Goal: Communication & Community: Answer question/provide support

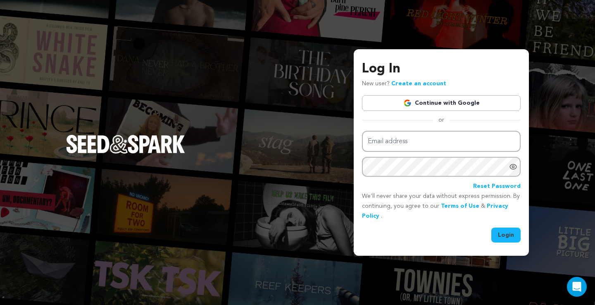
click at [468, 103] on link "Continue with Google" at bounding box center [441, 103] width 159 height 16
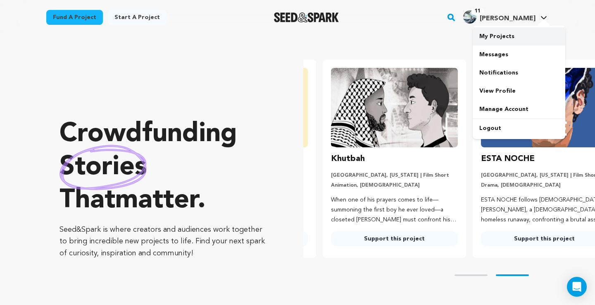
scroll to position [0, 157]
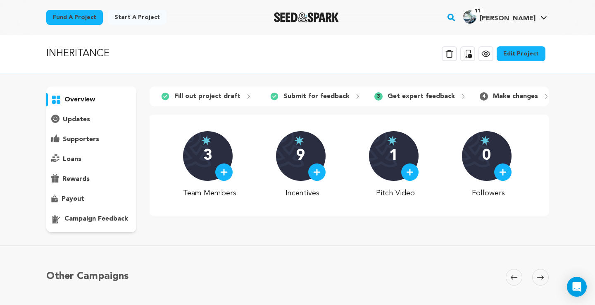
click at [98, 224] on div "campaign feedback" at bounding box center [91, 218] width 90 height 13
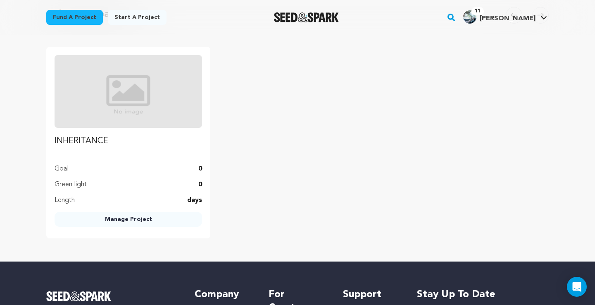
scroll to position [207, 0]
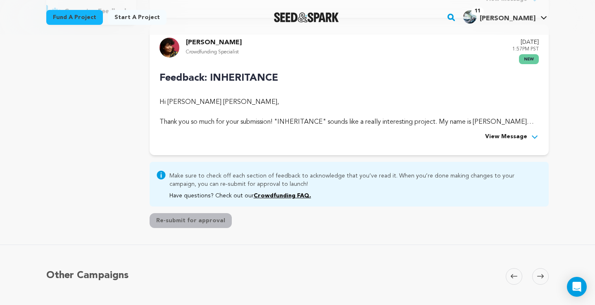
click at [508, 5] on span "View Message" at bounding box center [506, 0] width 42 height 10
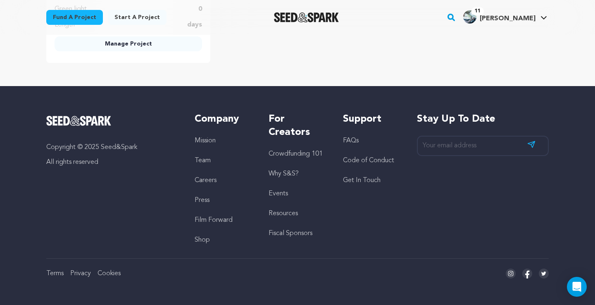
scroll to position [2035, 0]
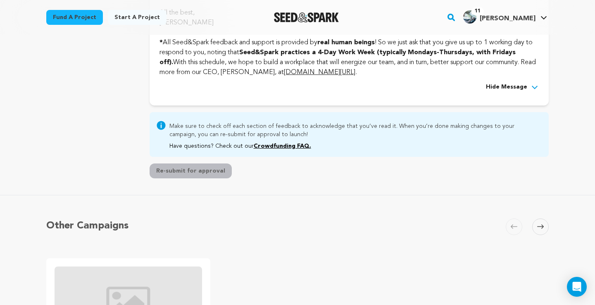
scroll to position [2858, 0]
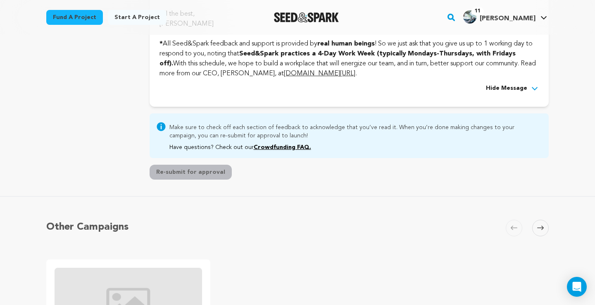
click at [518, 93] on span "Hide Message" at bounding box center [506, 89] width 41 height 10
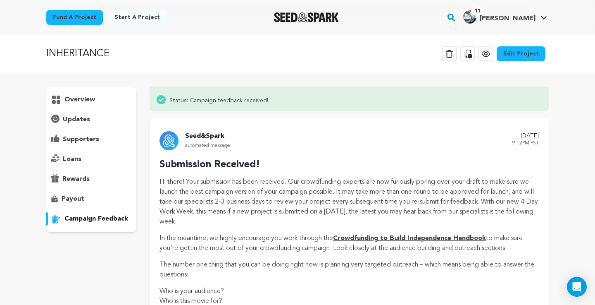
scroll to position [0, 0]
